Goal: Task Accomplishment & Management: Complete application form

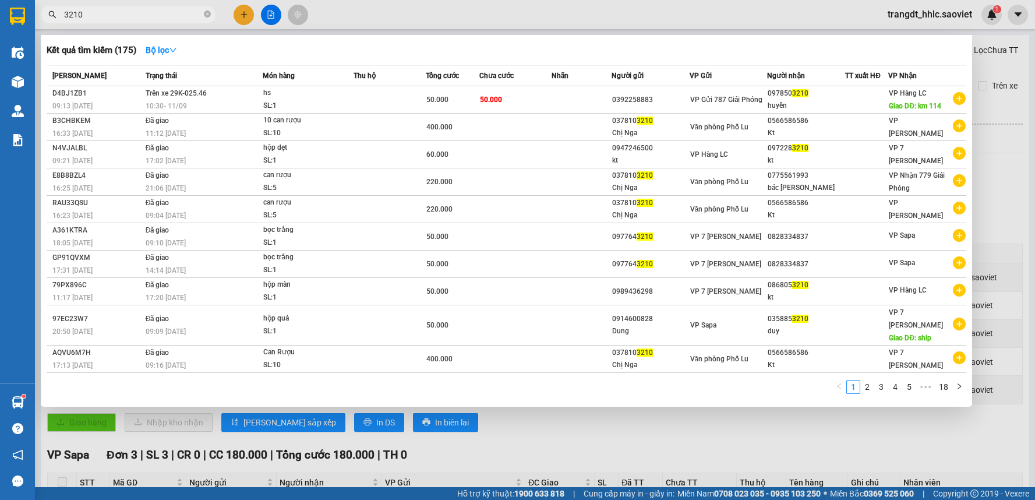
click at [148, 16] on input "3210" at bounding box center [132, 14] width 137 height 13
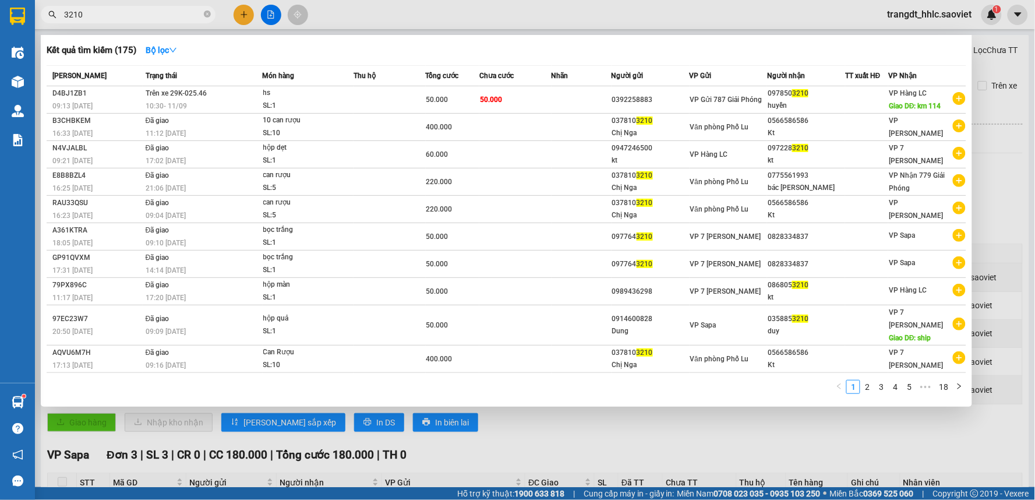
drag, startPoint x: 0, startPoint y: 0, endPoint x: 157, endPoint y: 1, distance: 157.2
click at [150, 13] on input "3210" at bounding box center [132, 14] width 137 height 13
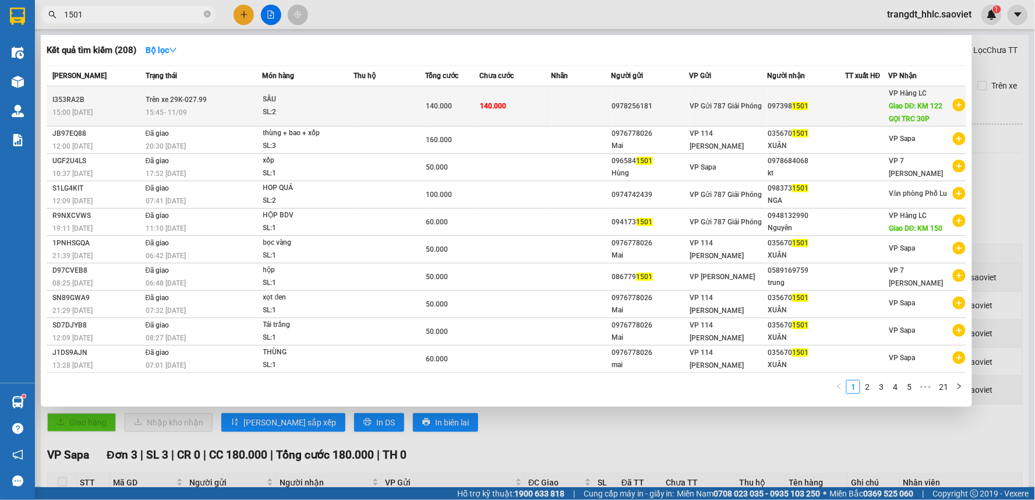
type input "1501"
click at [424, 96] on td at bounding box center [389, 106] width 72 height 40
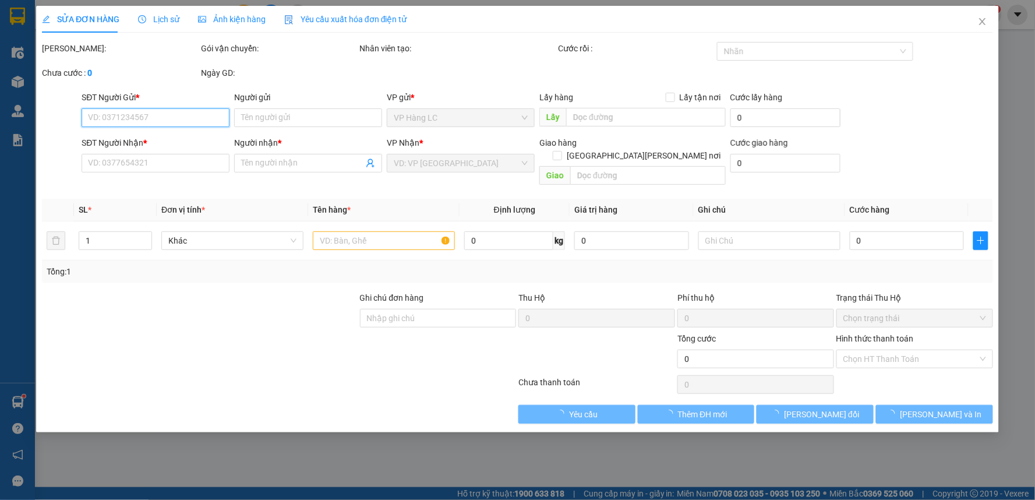
type input "0978256181"
type input "0973981501"
type input "KM 122 GỌI TRC 30P"
type input "140.000"
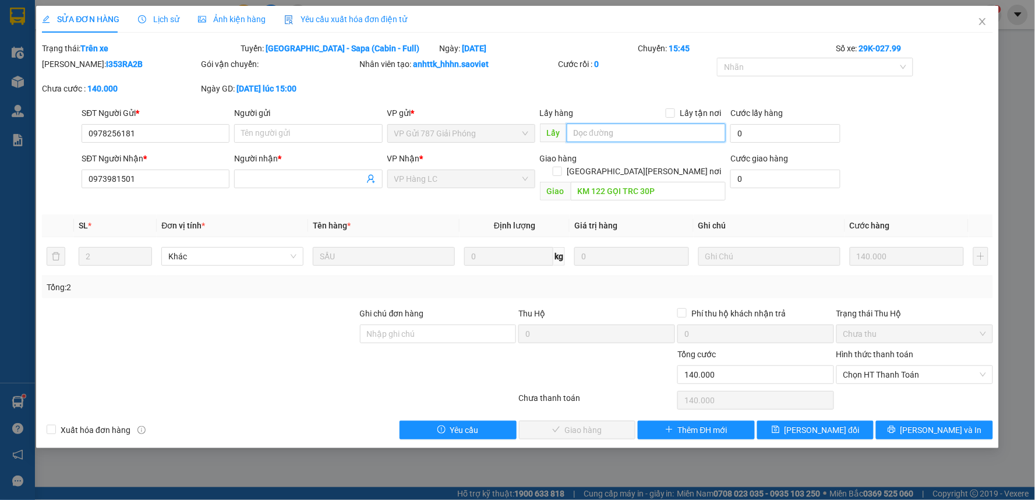
click at [604, 132] on input "text" at bounding box center [647, 132] width 160 height 19
type input "[PERSON_NAME] THU"
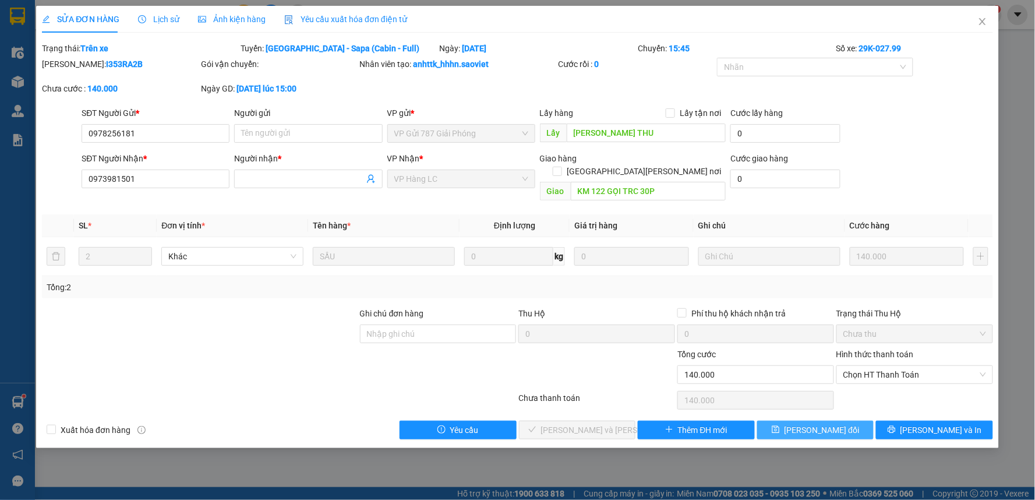
click at [825, 423] on span "[PERSON_NAME] đổi" at bounding box center [821, 429] width 75 height 13
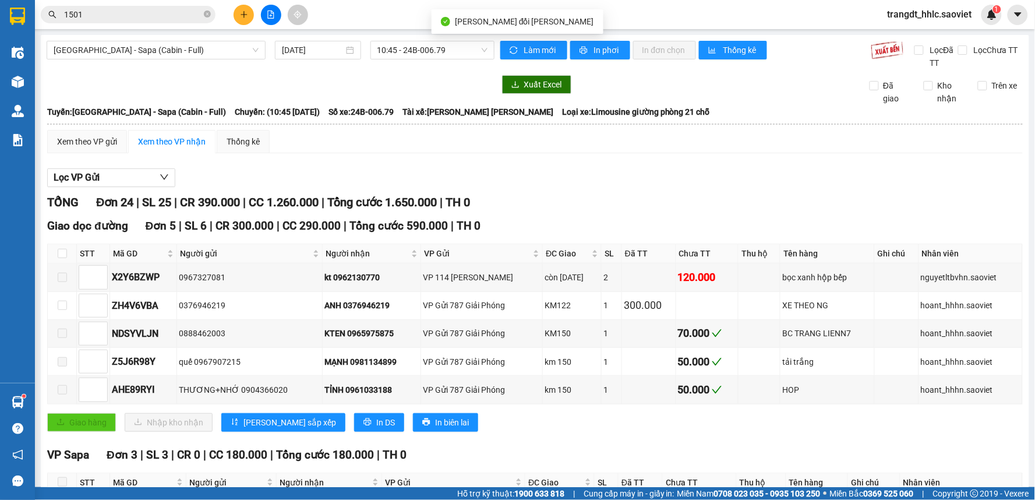
click at [118, 14] on input "1501" at bounding box center [132, 14] width 137 height 13
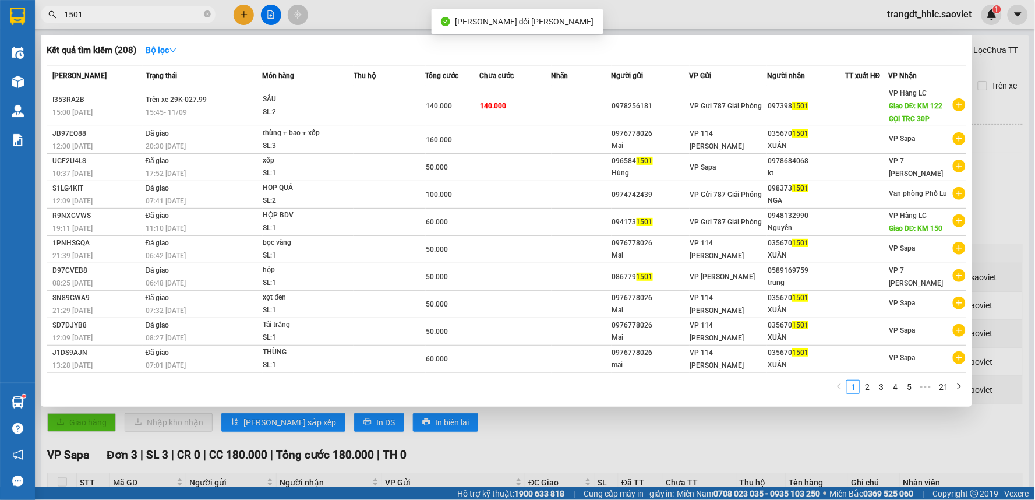
click at [118, 14] on input "1501" at bounding box center [132, 14] width 137 height 13
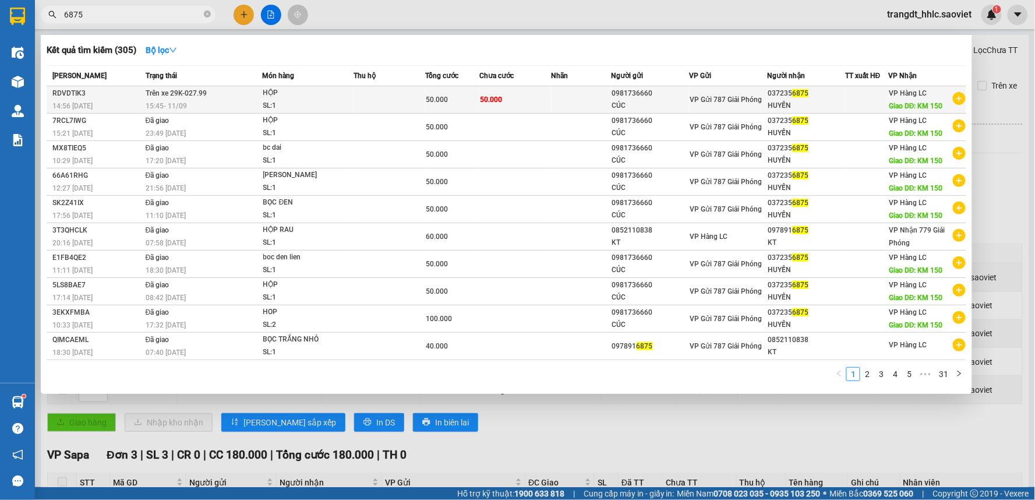
type input "6875"
click at [440, 97] on span "50.000" at bounding box center [437, 99] width 22 height 8
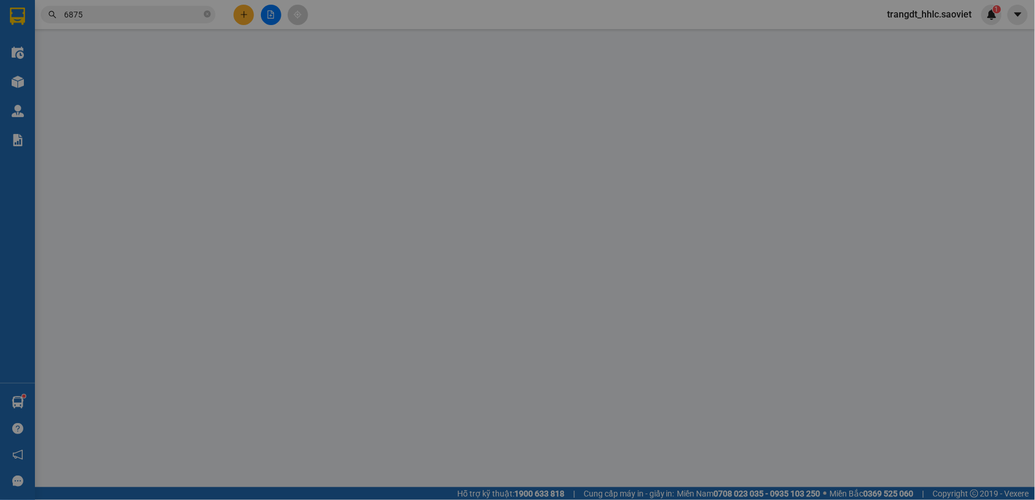
type input "0981736660"
type input "CÚC"
type input "0372356875"
type input "HUYẾN"
type input "KM 150"
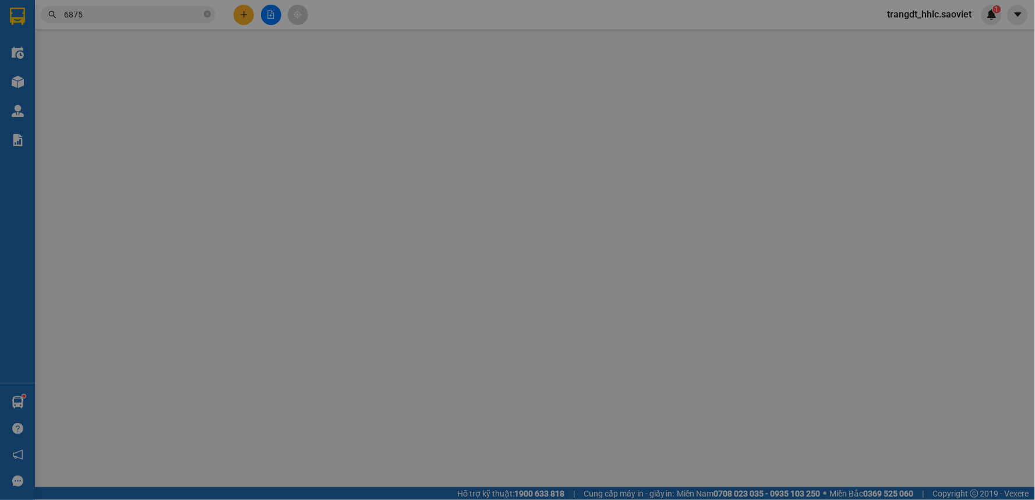
type input "50.000"
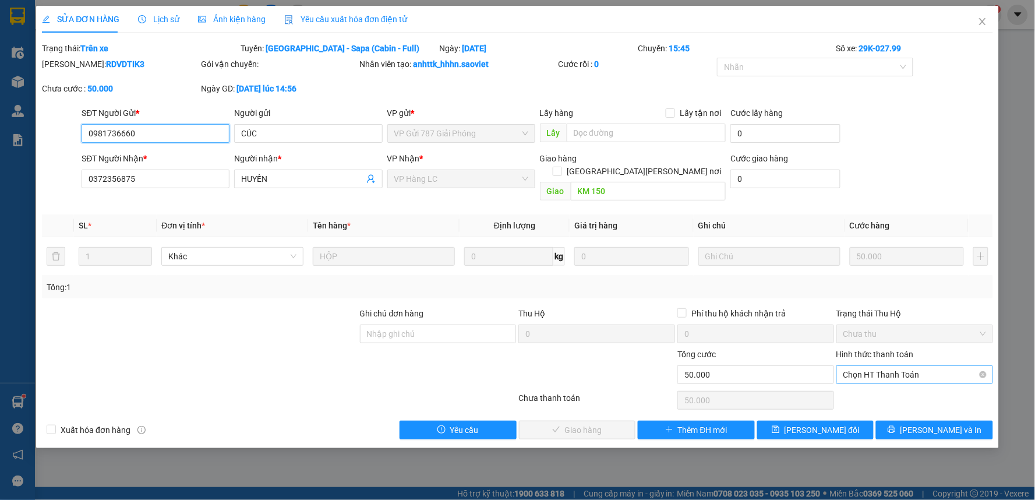
click at [911, 366] on span "Chọn HT Thanh Toán" at bounding box center [914, 374] width 143 height 17
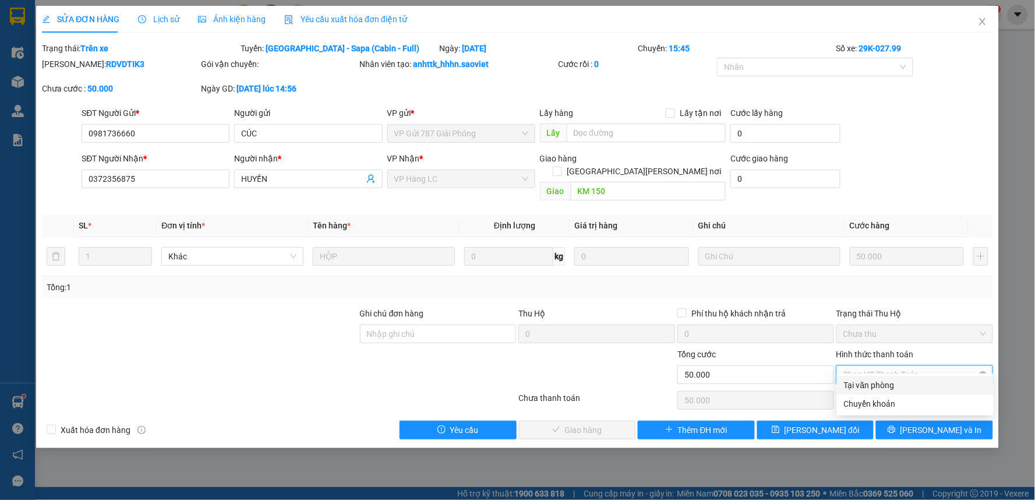
click at [904, 383] on div "Tại văn phòng" at bounding box center [915, 384] width 143 height 13
type input "0"
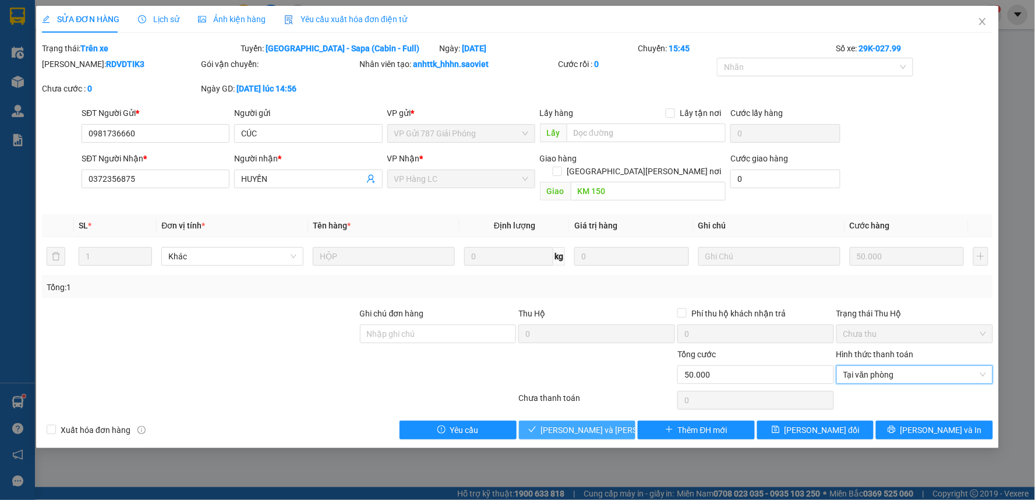
click at [606, 420] on button "[PERSON_NAME] và [PERSON_NAME] hàng" at bounding box center [577, 429] width 117 height 19
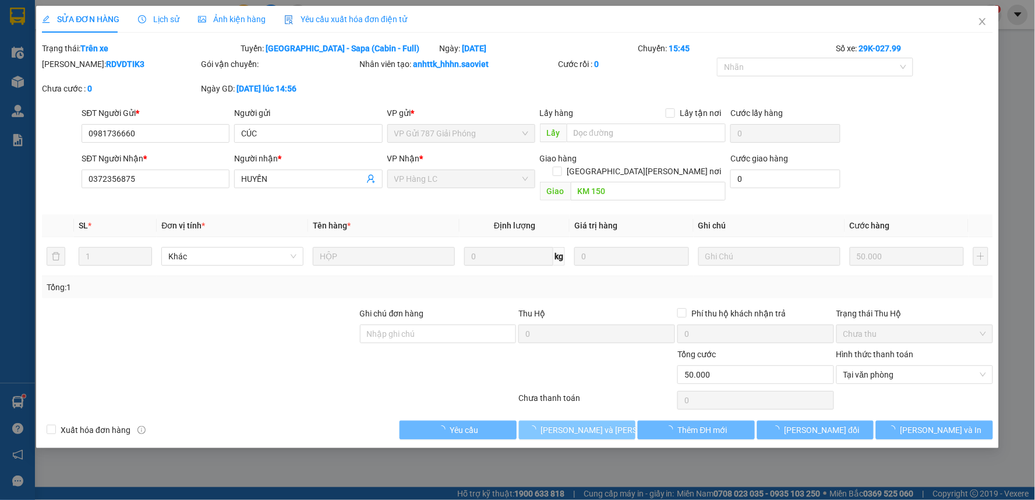
click at [606, 420] on button "[PERSON_NAME] và [PERSON_NAME] hàng" at bounding box center [577, 429] width 117 height 19
click at [607, 420] on button "[PERSON_NAME] và [PERSON_NAME] hàng" at bounding box center [577, 429] width 117 height 19
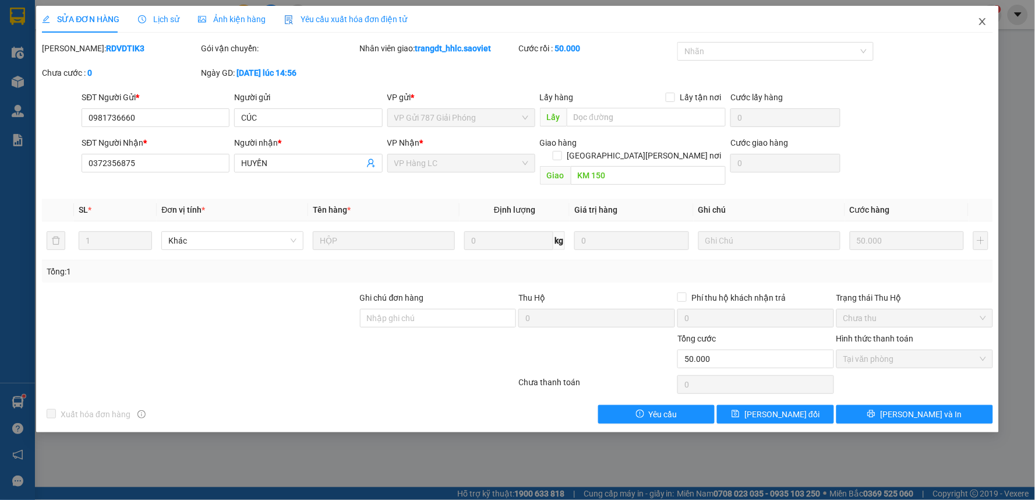
click at [986, 25] on icon "close" at bounding box center [982, 21] width 9 height 9
